Goal: Check status: Check status

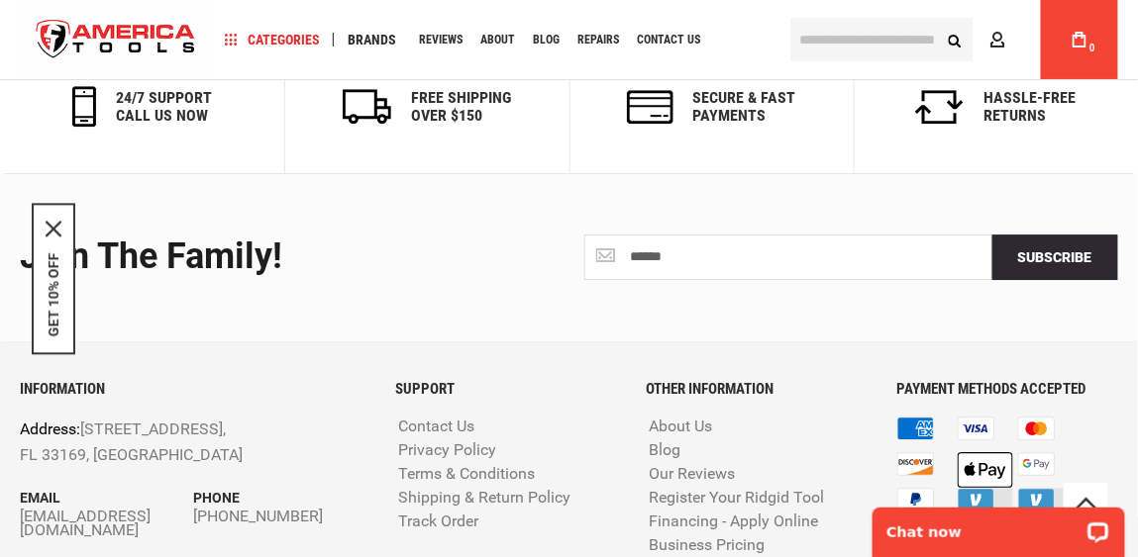
scroll to position [3584, 0]
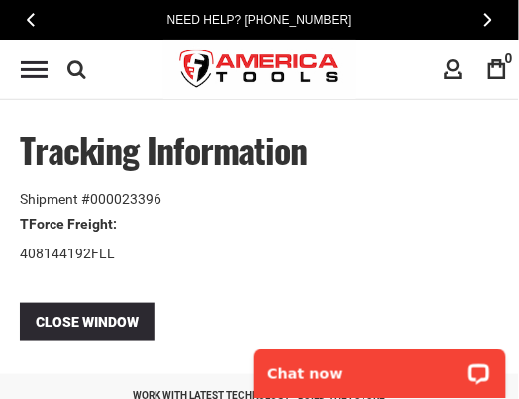
drag, startPoint x: 117, startPoint y: 220, endPoint x: 86, endPoint y: 223, distance: 30.8
click at [86, 223] on th "TForce Freight:" at bounding box center [259, 224] width 479 height 30
drag, startPoint x: 66, startPoint y: 223, endPoint x: 52, endPoint y: 222, distance: 13.9
click at [61, 223] on th "TForce Freight:" at bounding box center [259, 224] width 479 height 30
drag, startPoint x: 19, startPoint y: 225, endPoint x: 110, endPoint y: 225, distance: 91.1
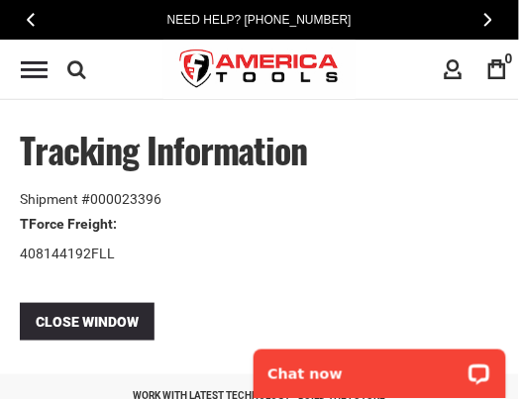
click at [110, 225] on th "TForce Freight:" at bounding box center [259, 224] width 479 height 30
copy th "TForce Freight"
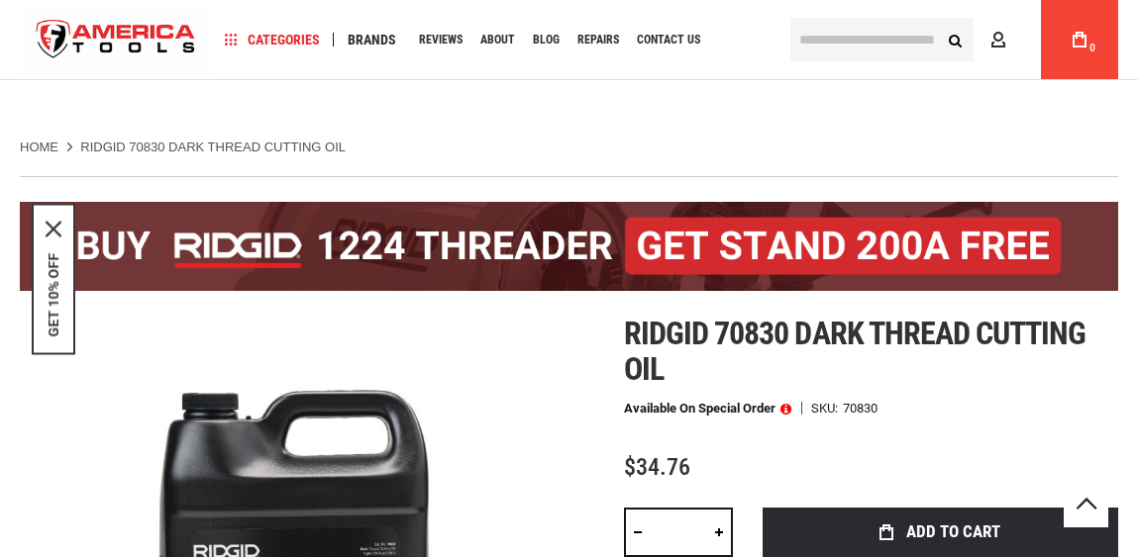
click at [861, 47] on input "text" at bounding box center [881, 40] width 183 height 44
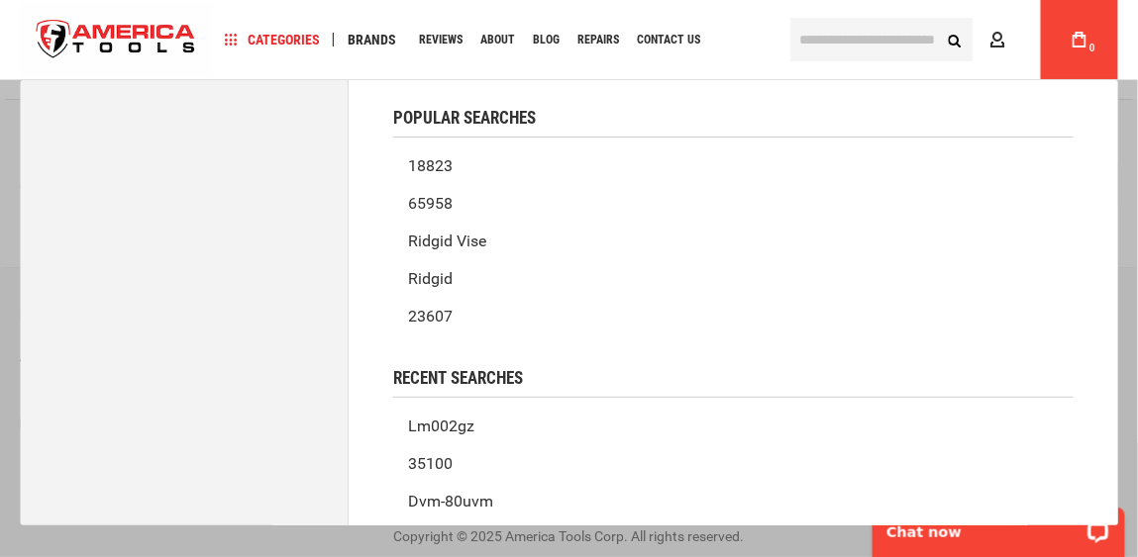
paste input "***"
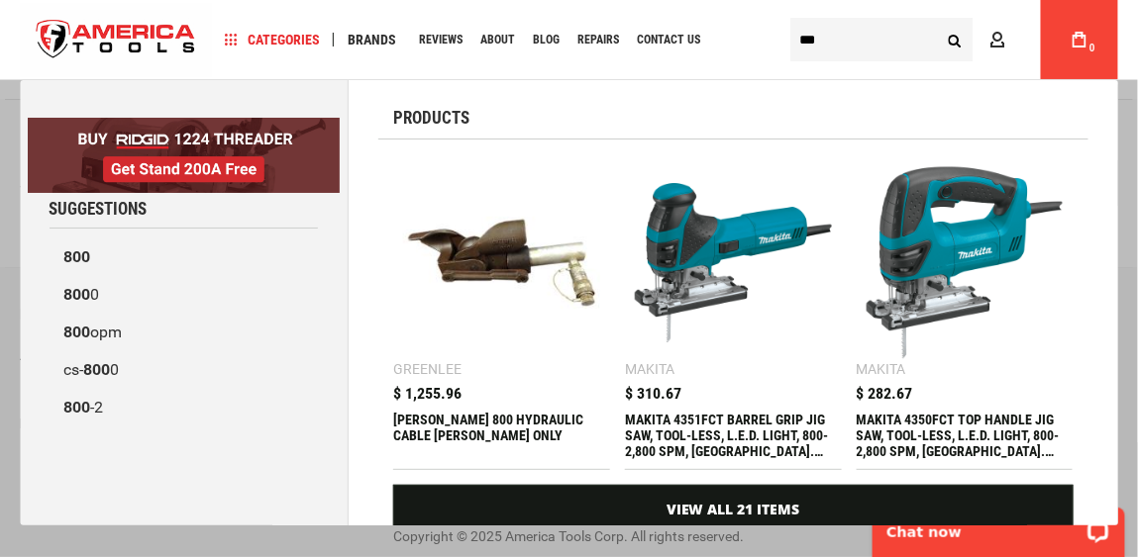
type input "***"
click at [557, 244] on img at bounding box center [502, 262] width 197 height 197
